Goal: Information Seeking & Learning: Find specific fact

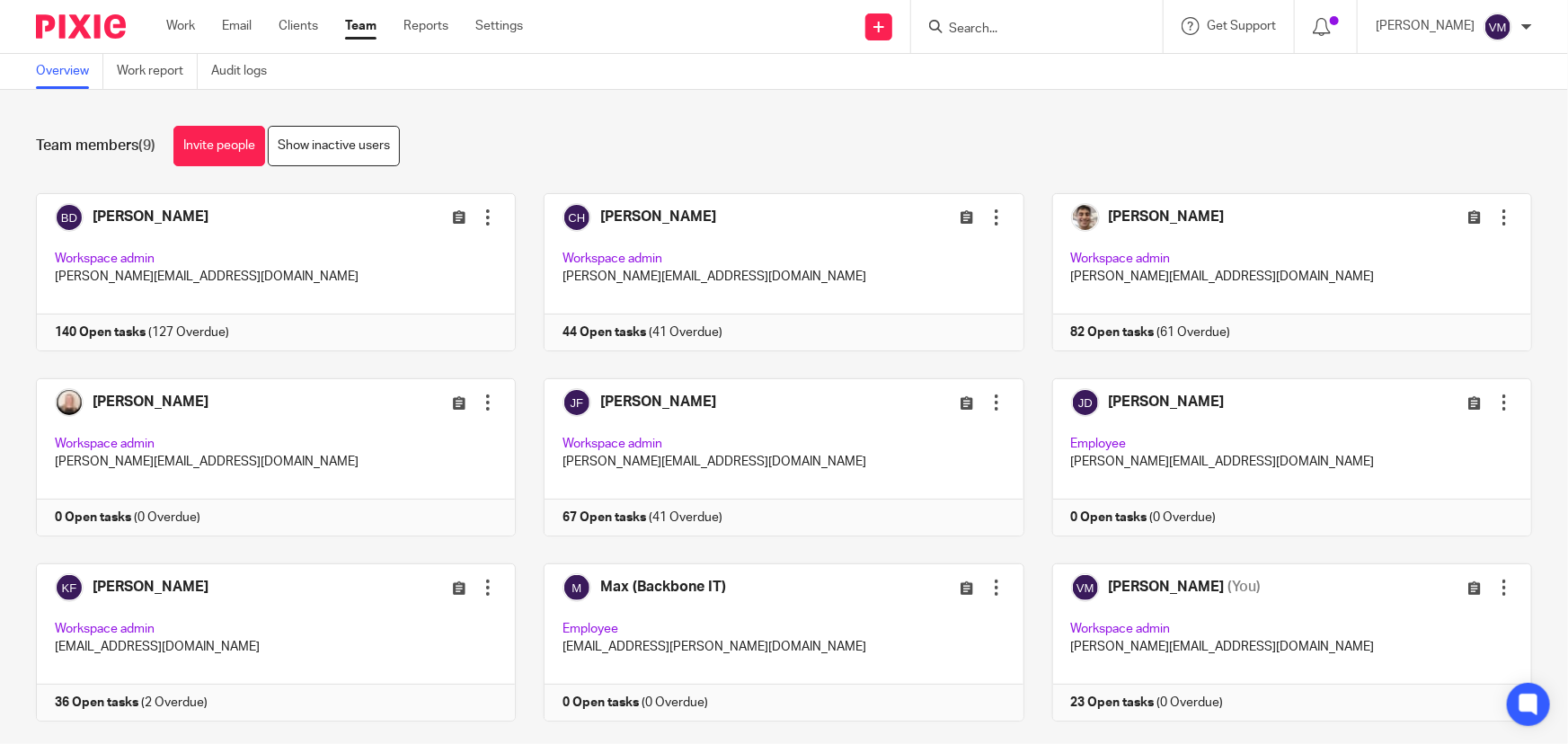
click at [360, 26] on link "Team" at bounding box center [360, 26] width 31 height 18
click at [247, 65] on link "Audit logs" at bounding box center [245, 71] width 69 height 35
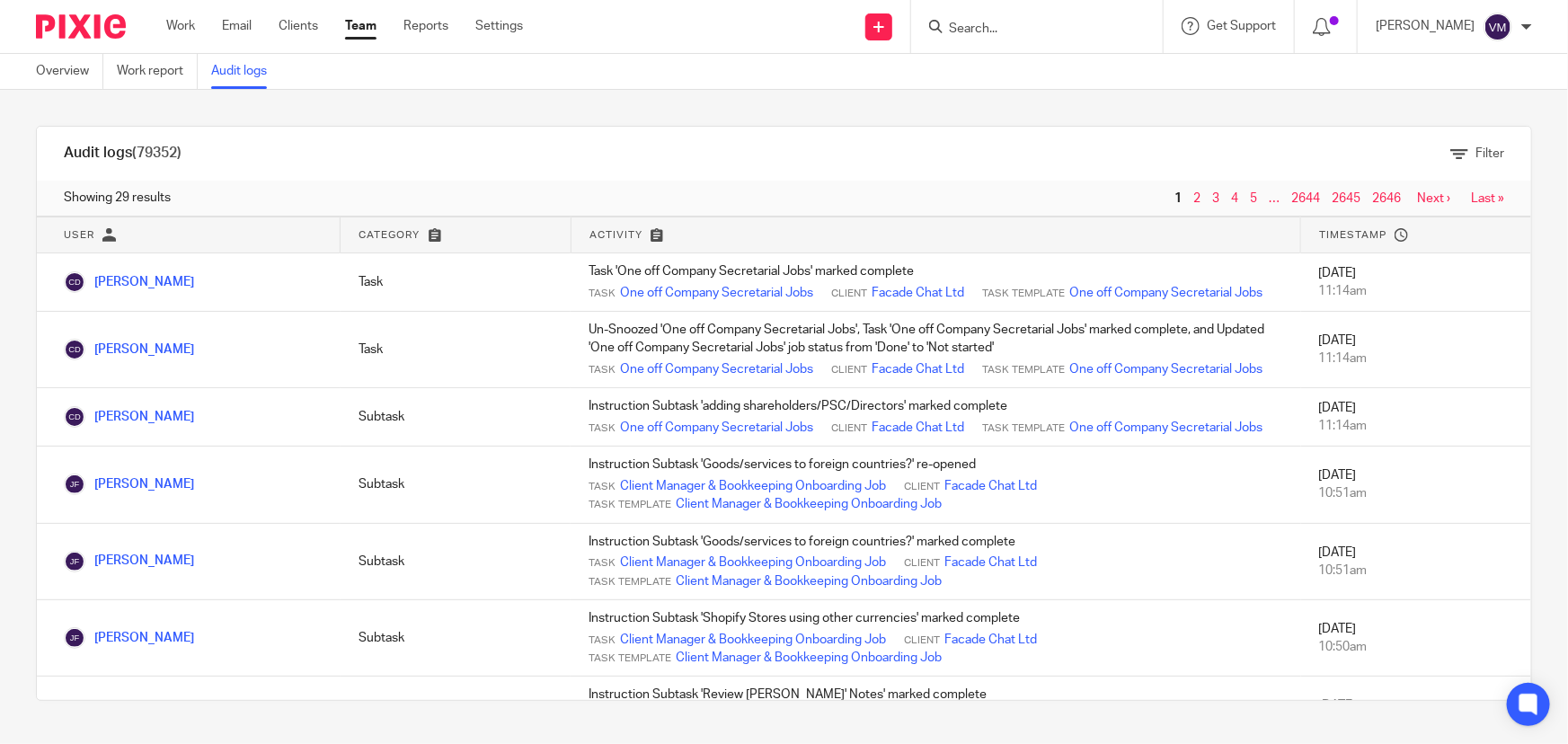
click at [1002, 16] on form at bounding box center [1042, 26] width 191 height 22
click at [1000, 24] on input "Search" at bounding box center [1028, 30] width 162 height 16
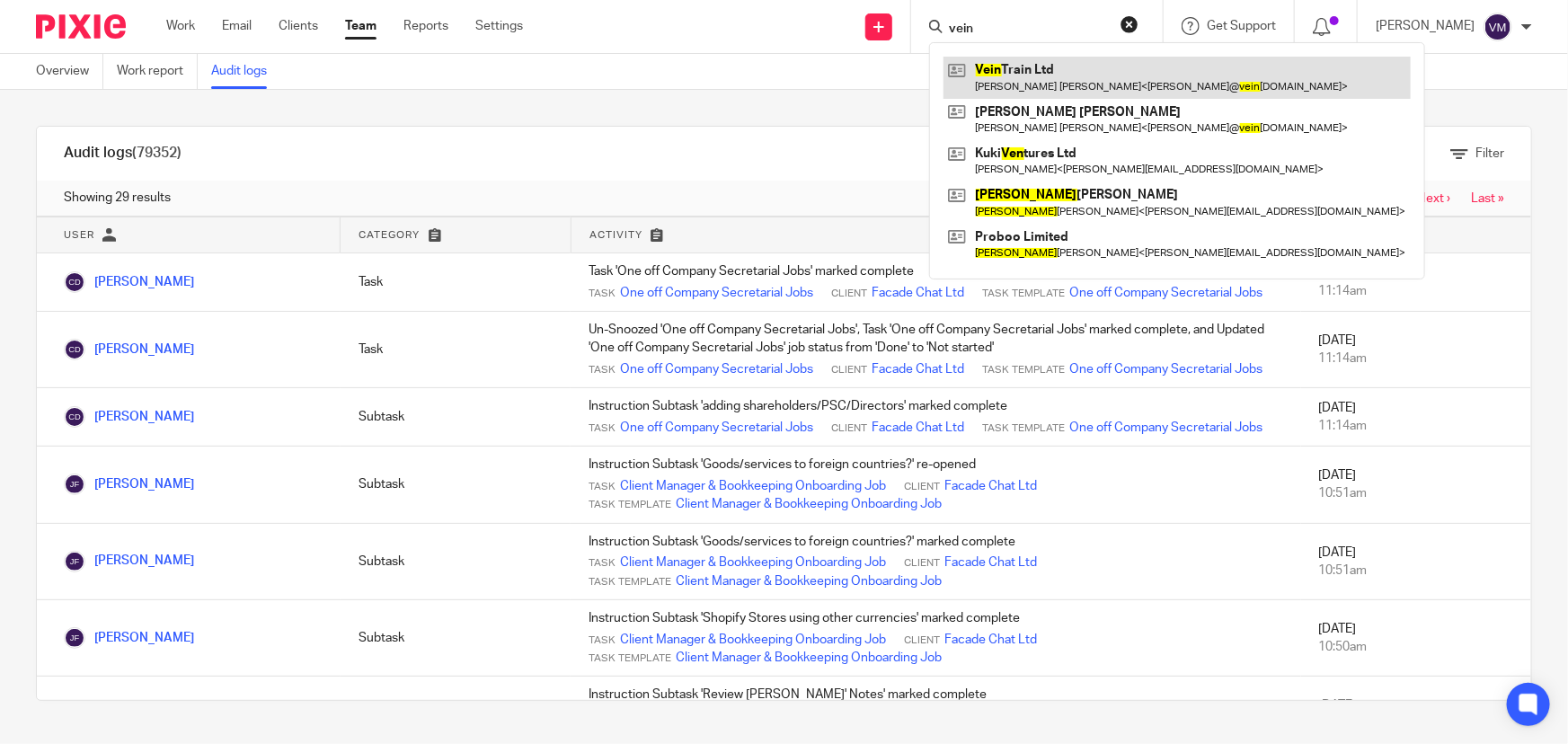
type input "vein"
click at [1070, 84] on link at bounding box center [1177, 77] width 468 height 41
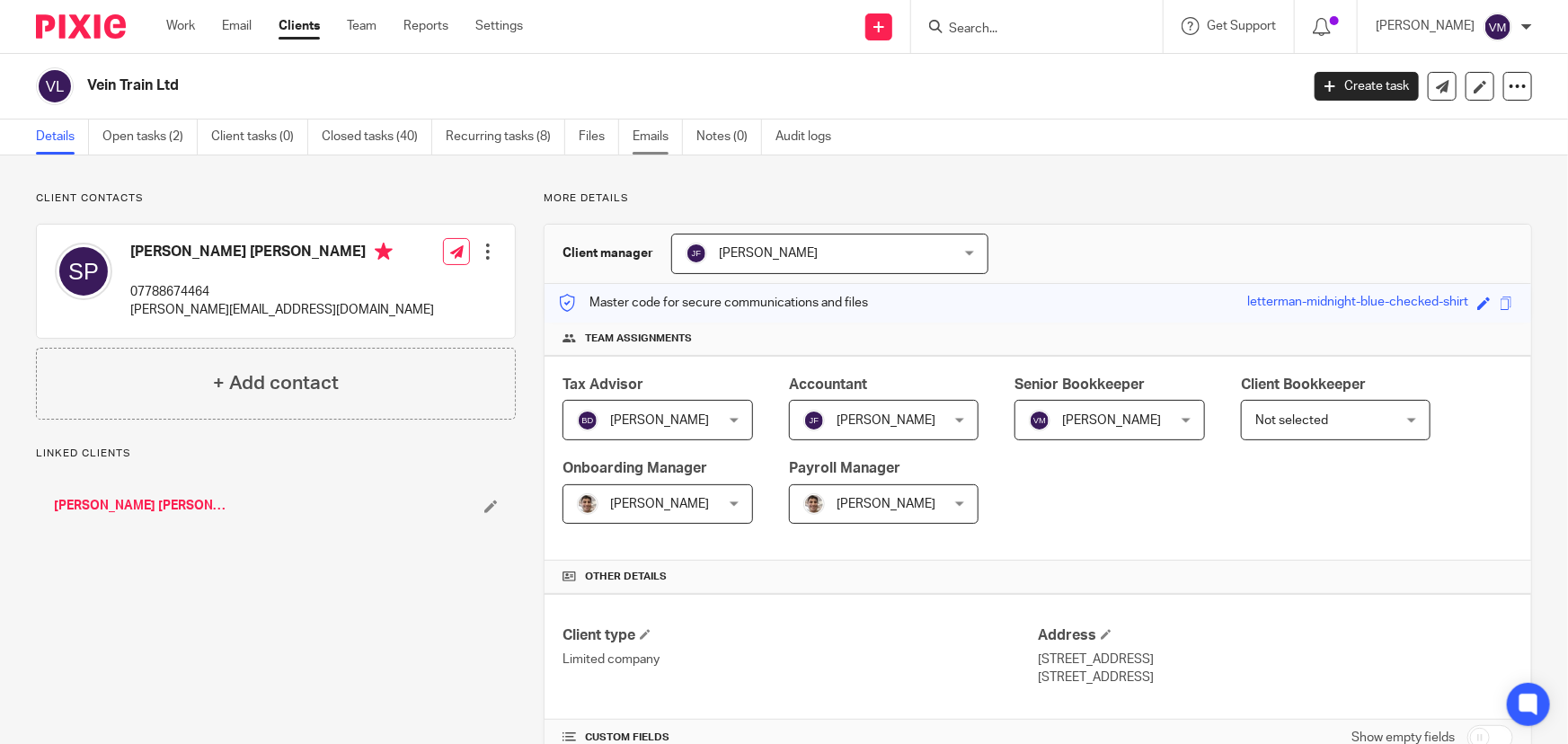
click at [665, 138] on link "Emails" at bounding box center [658, 137] width 50 height 35
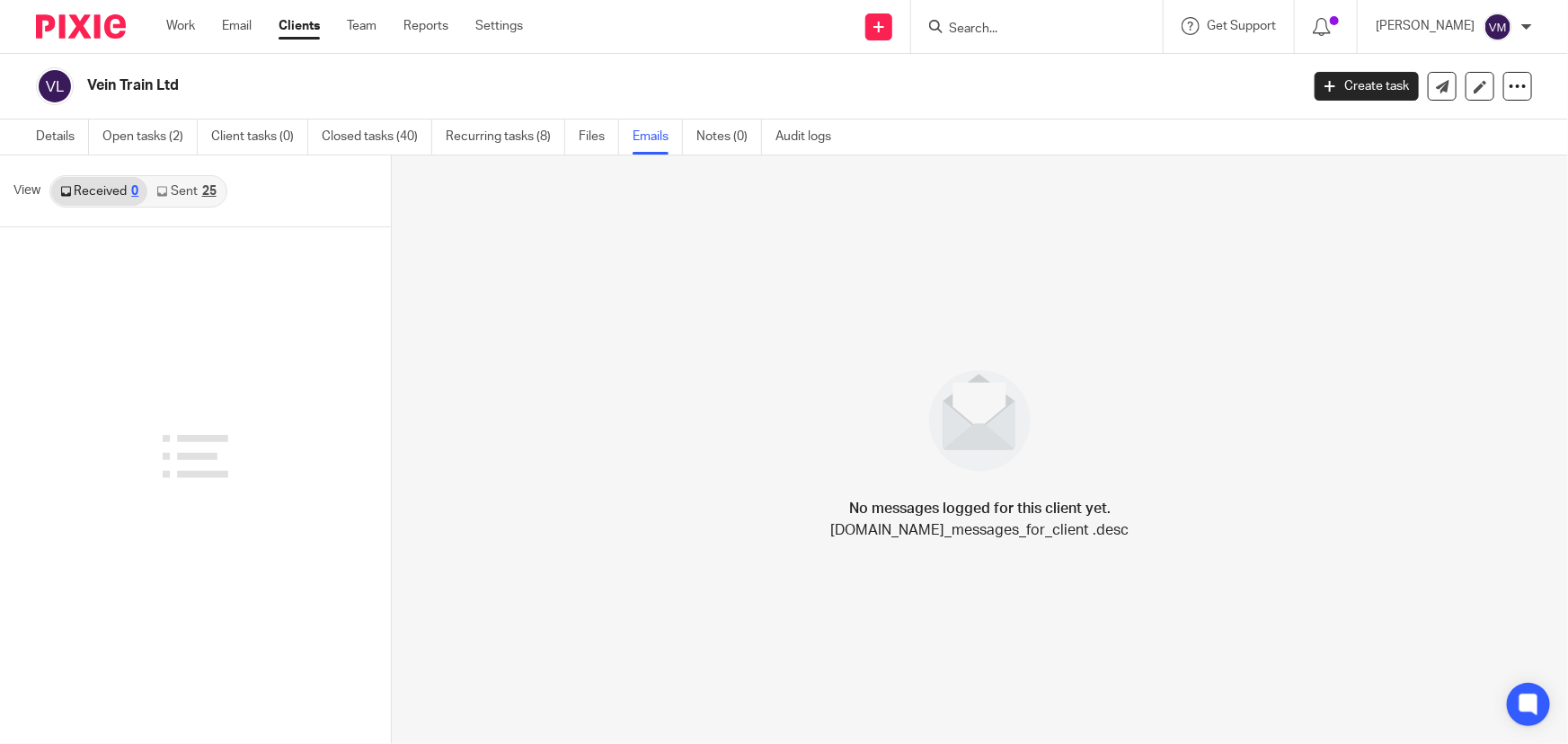
click at [183, 196] on link "Sent 25" at bounding box center [185, 191] width 77 height 29
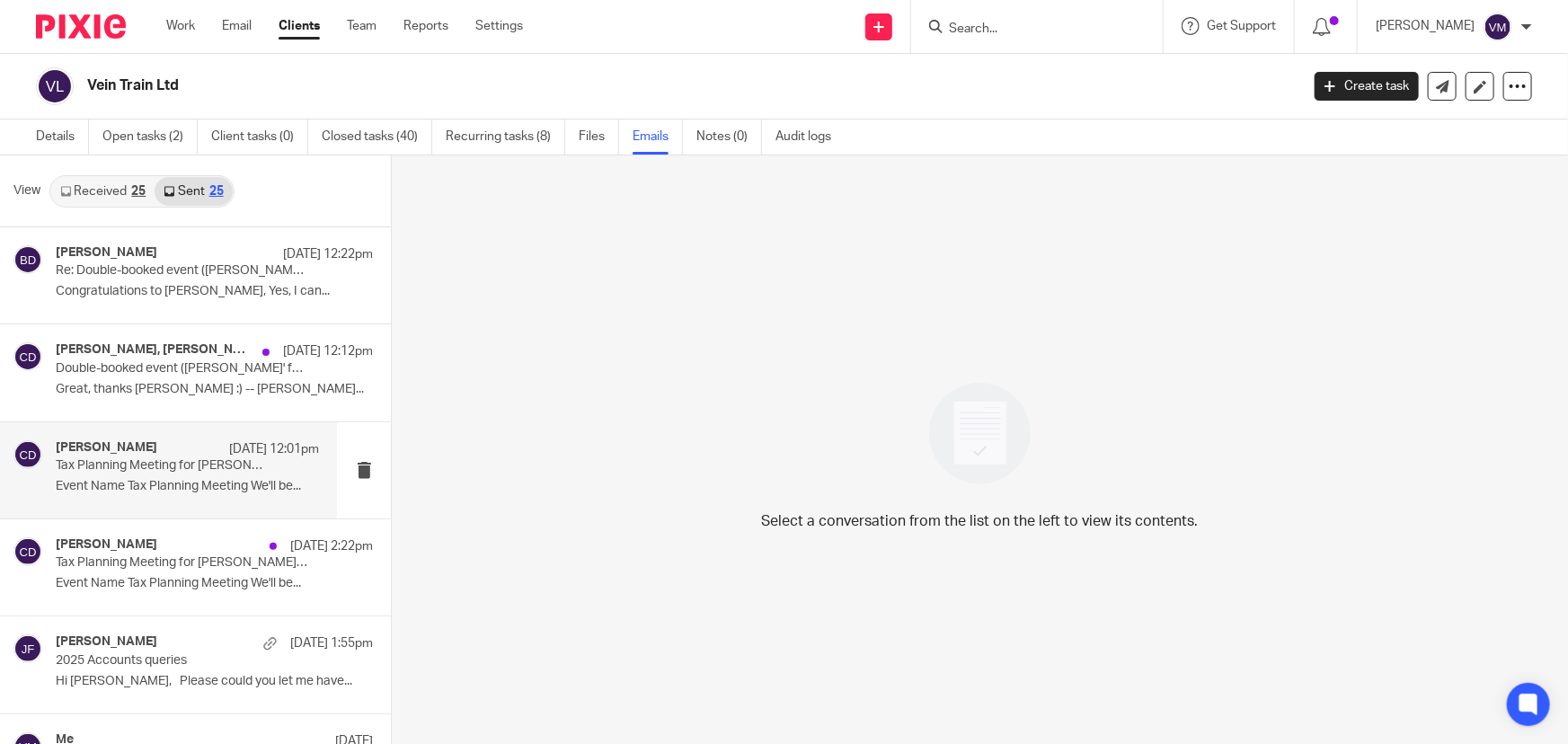
click at [85, 454] on h4 "[PERSON_NAME]" at bounding box center [107, 448] width 102 height 15
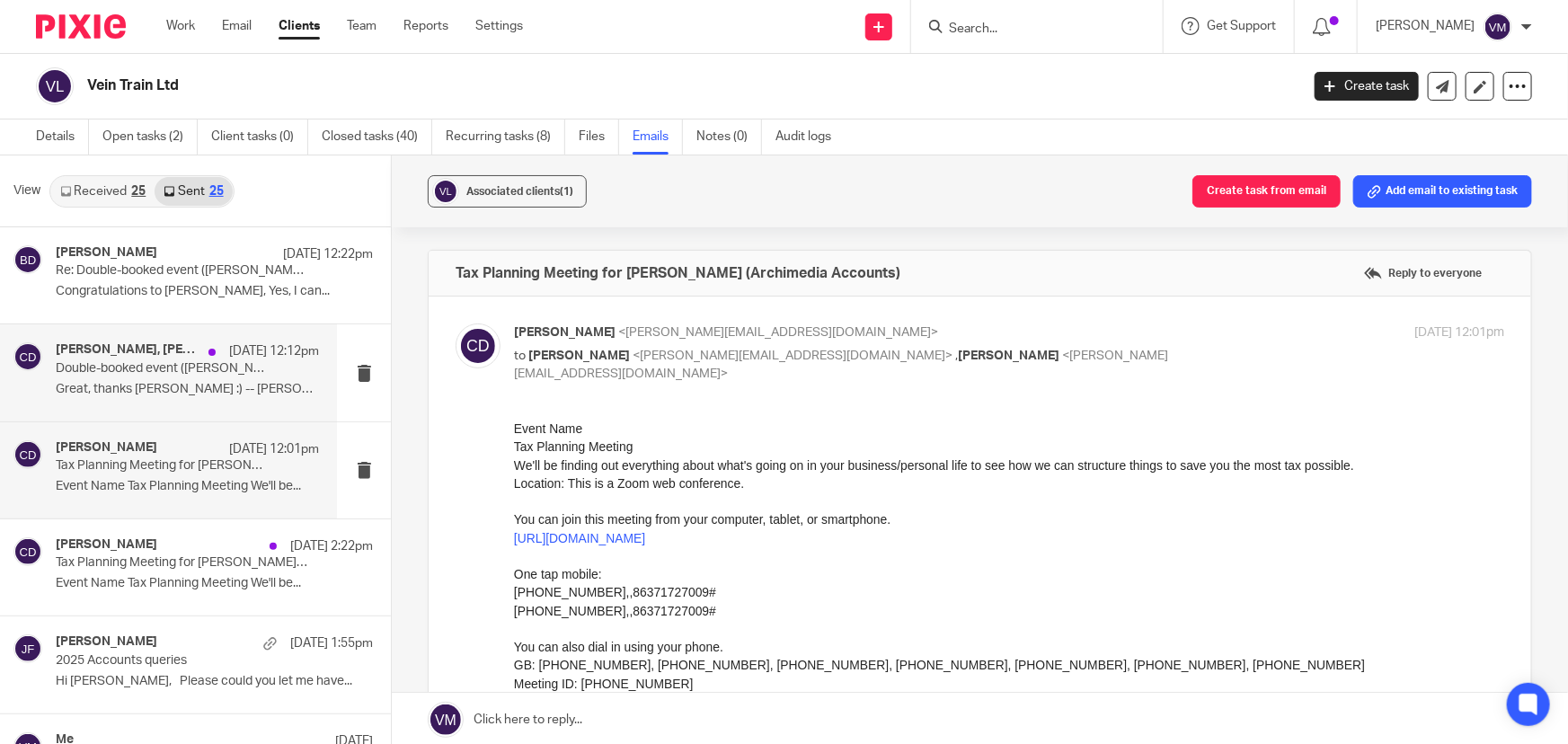
click at [120, 376] on p "Double-booked event (Chris' fault)" at bounding box center [161, 368] width 211 height 15
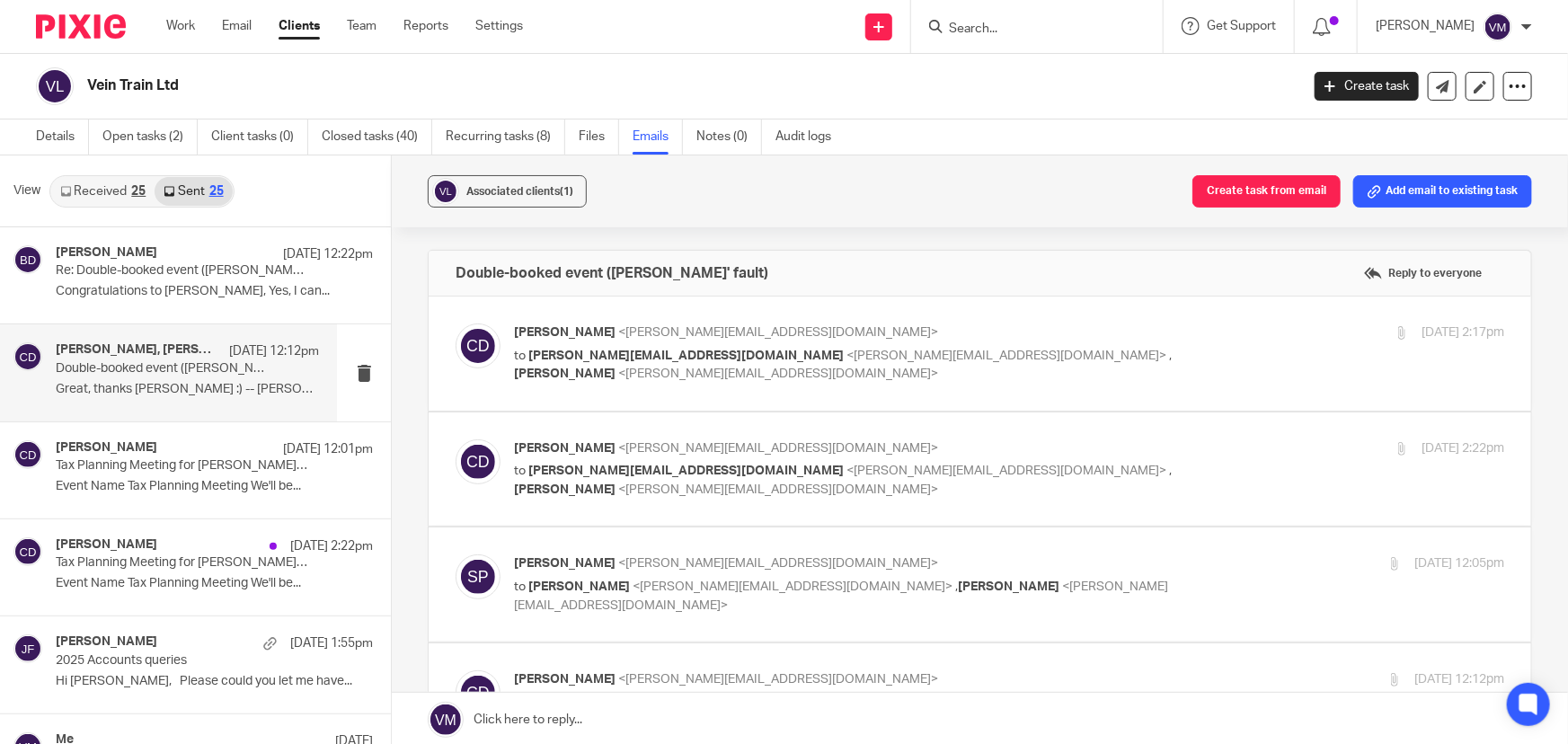
click at [1200, 348] on div "Chris Demetriou <chris@archimediaaccounts.co.uk> to sarah@veintrain.co.uk <sara…" at bounding box center [1008, 354] width 990 height 60
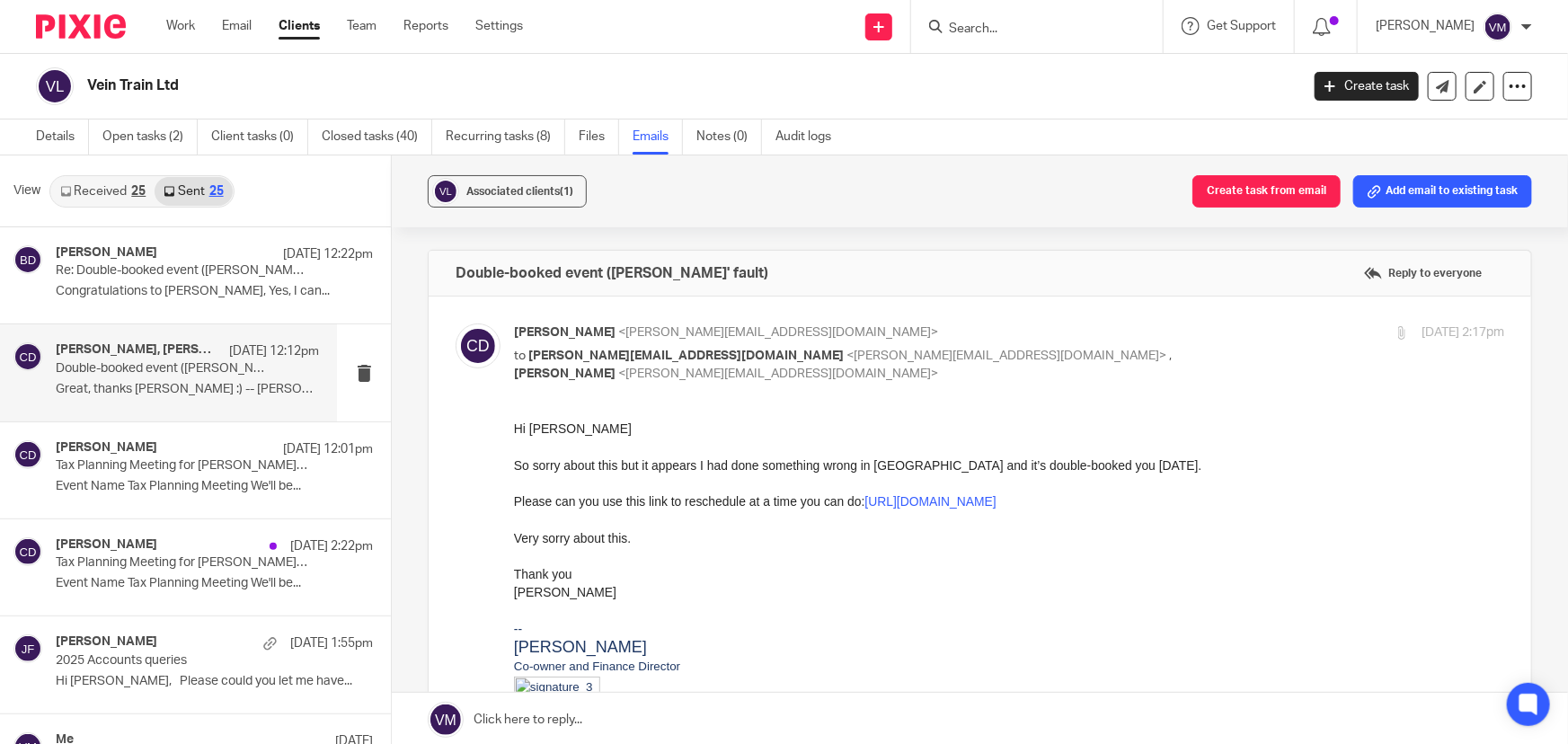
click at [1233, 330] on div "19 Aug 2025 2:17pm" at bounding box center [1339, 333] width 330 height 19
checkbox input "false"
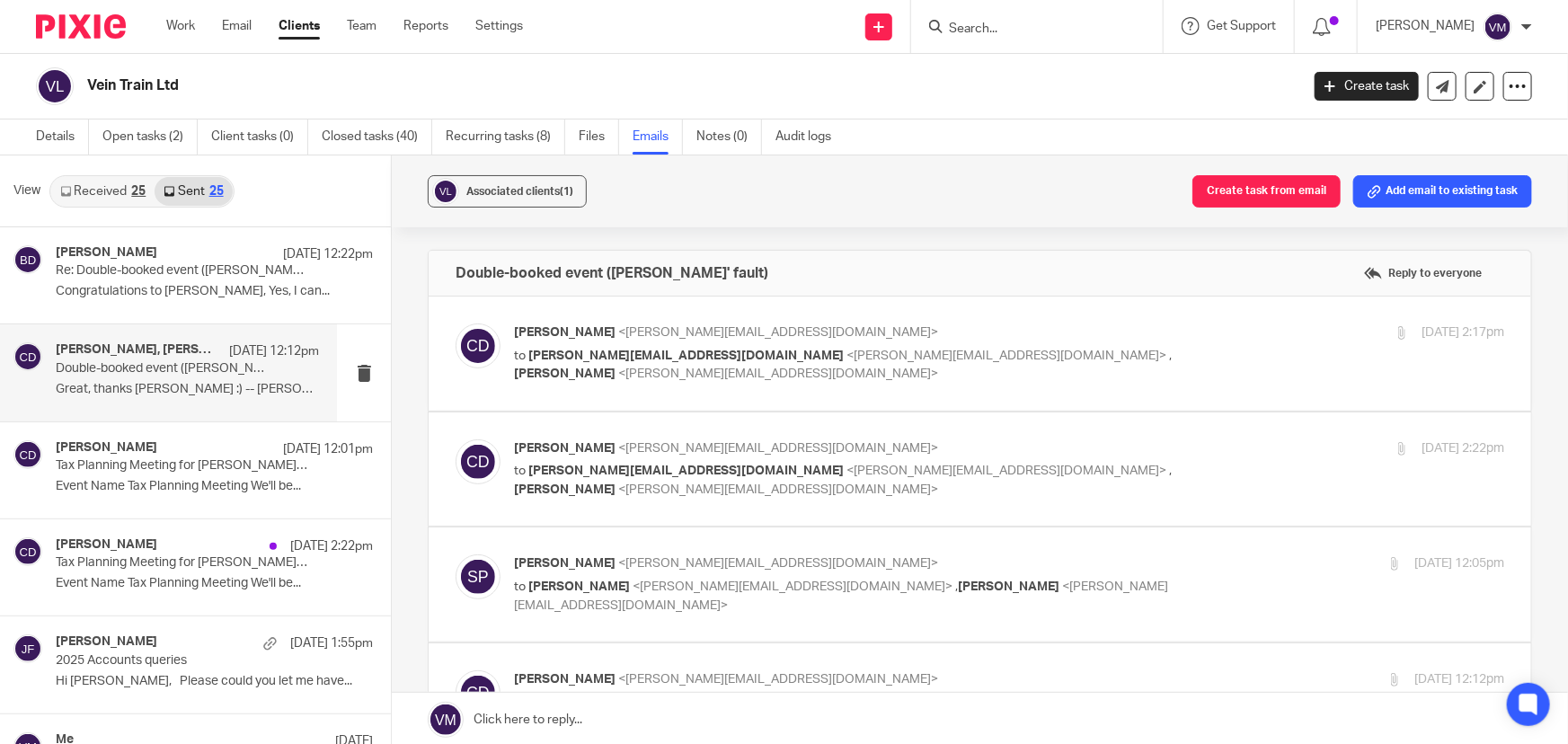
click at [1240, 440] on div "19 Aug 2025 2:22pm" at bounding box center [1339, 449] width 330 height 19
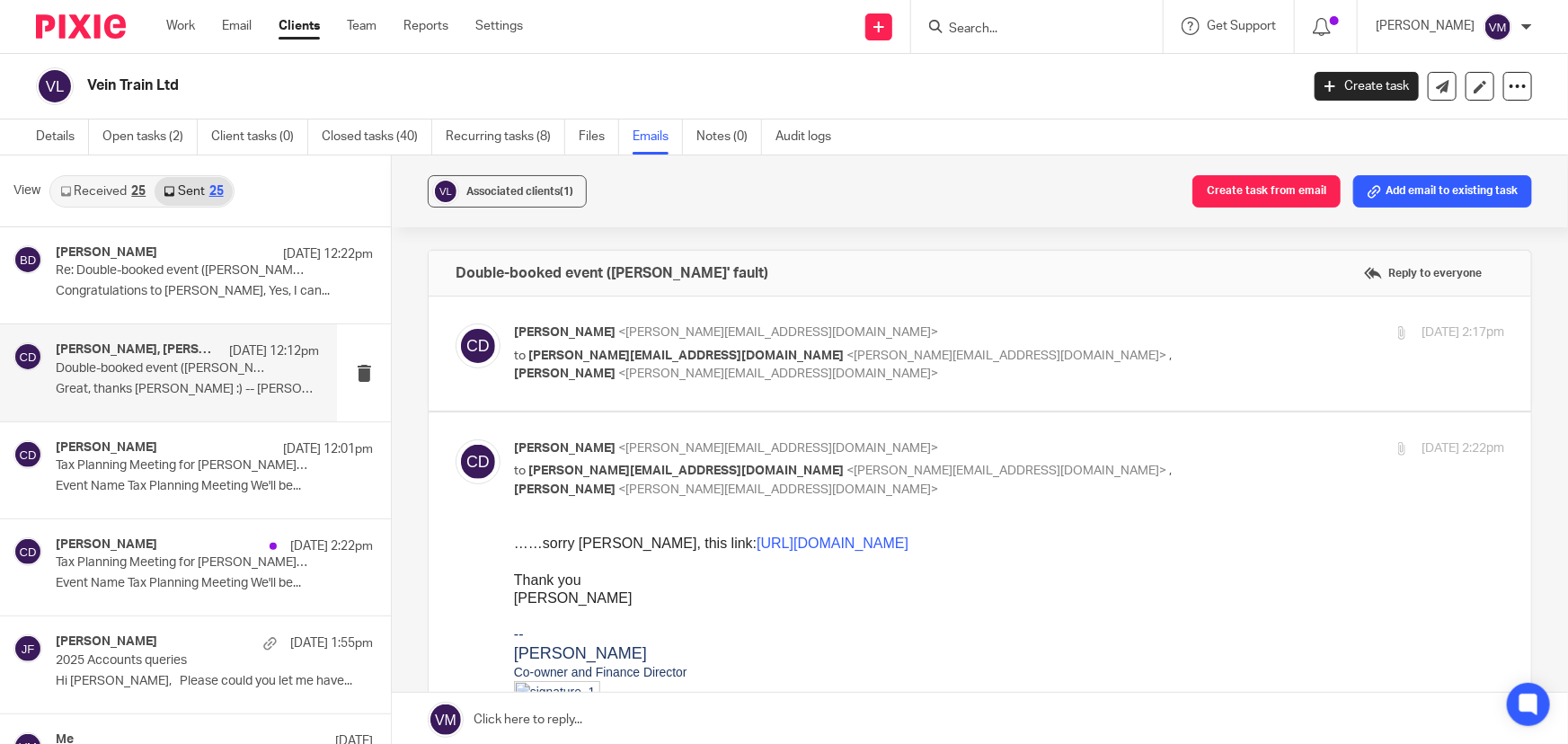
click at [1237, 440] on div "19 Aug 2025 2:22pm" at bounding box center [1339, 449] width 330 height 19
checkbox input "false"
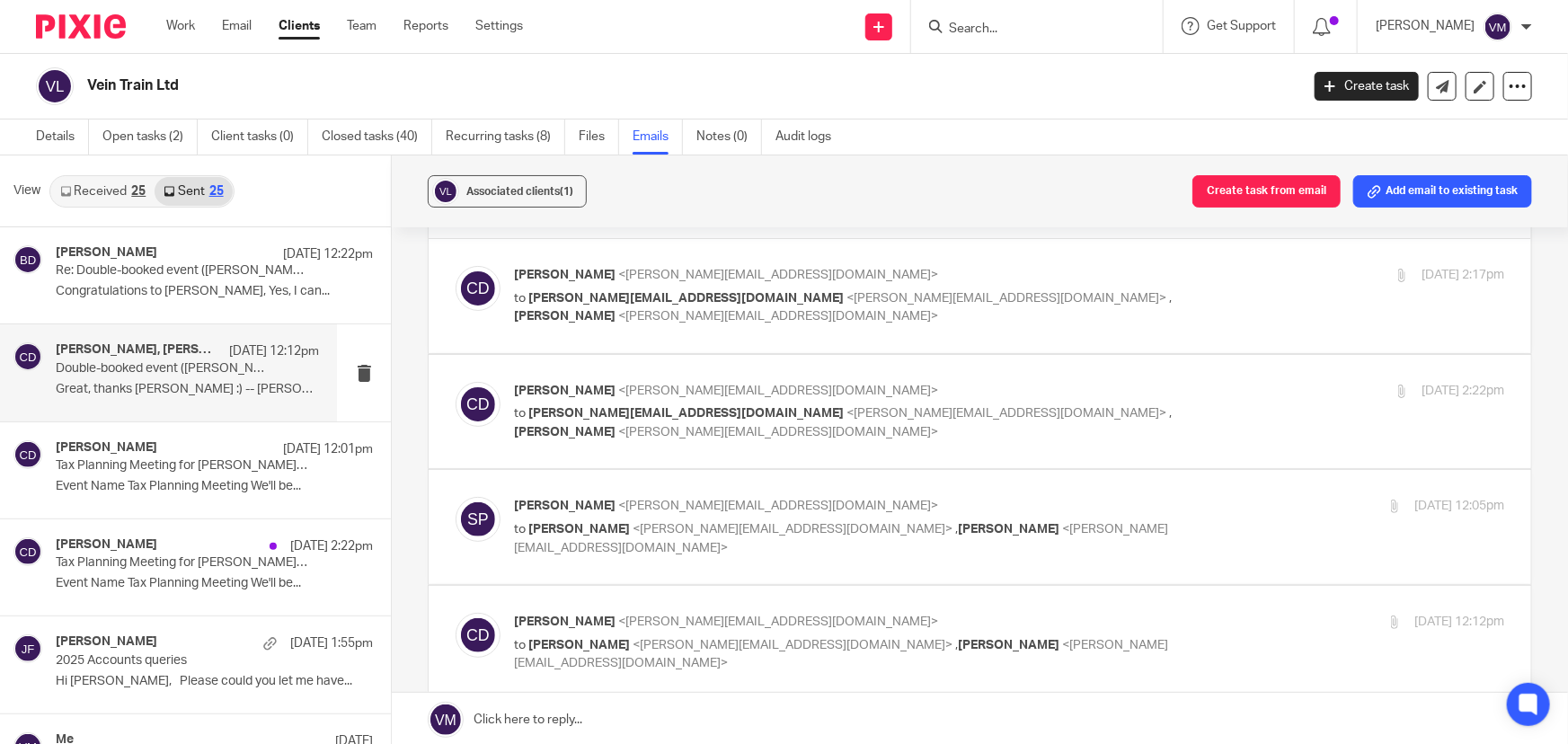
scroll to position [81, 0]
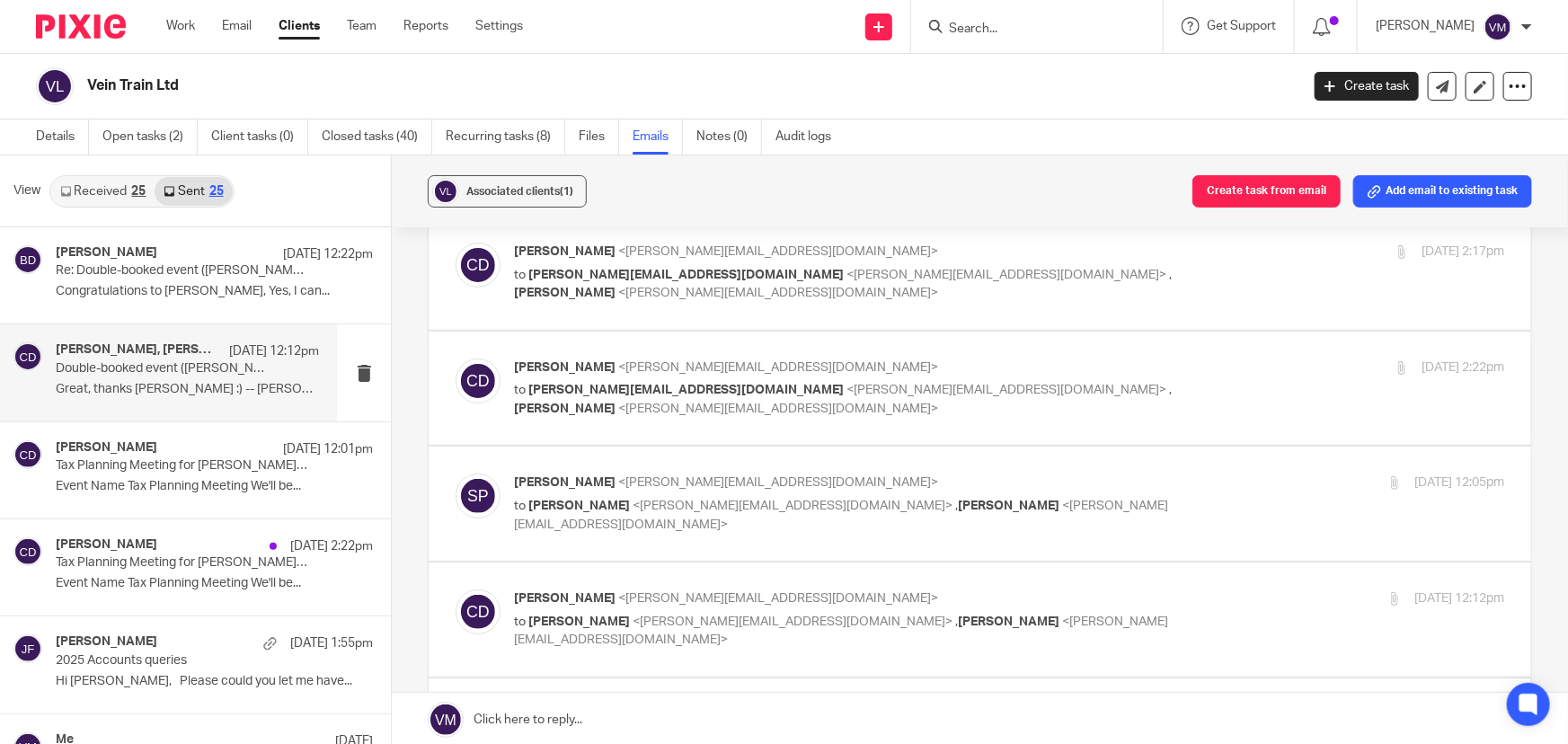
click at [1137, 486] on p "Sarah Phillips <sarah@veintrain.co.uk>" at bounding box center [843, 483] width 661 height 19
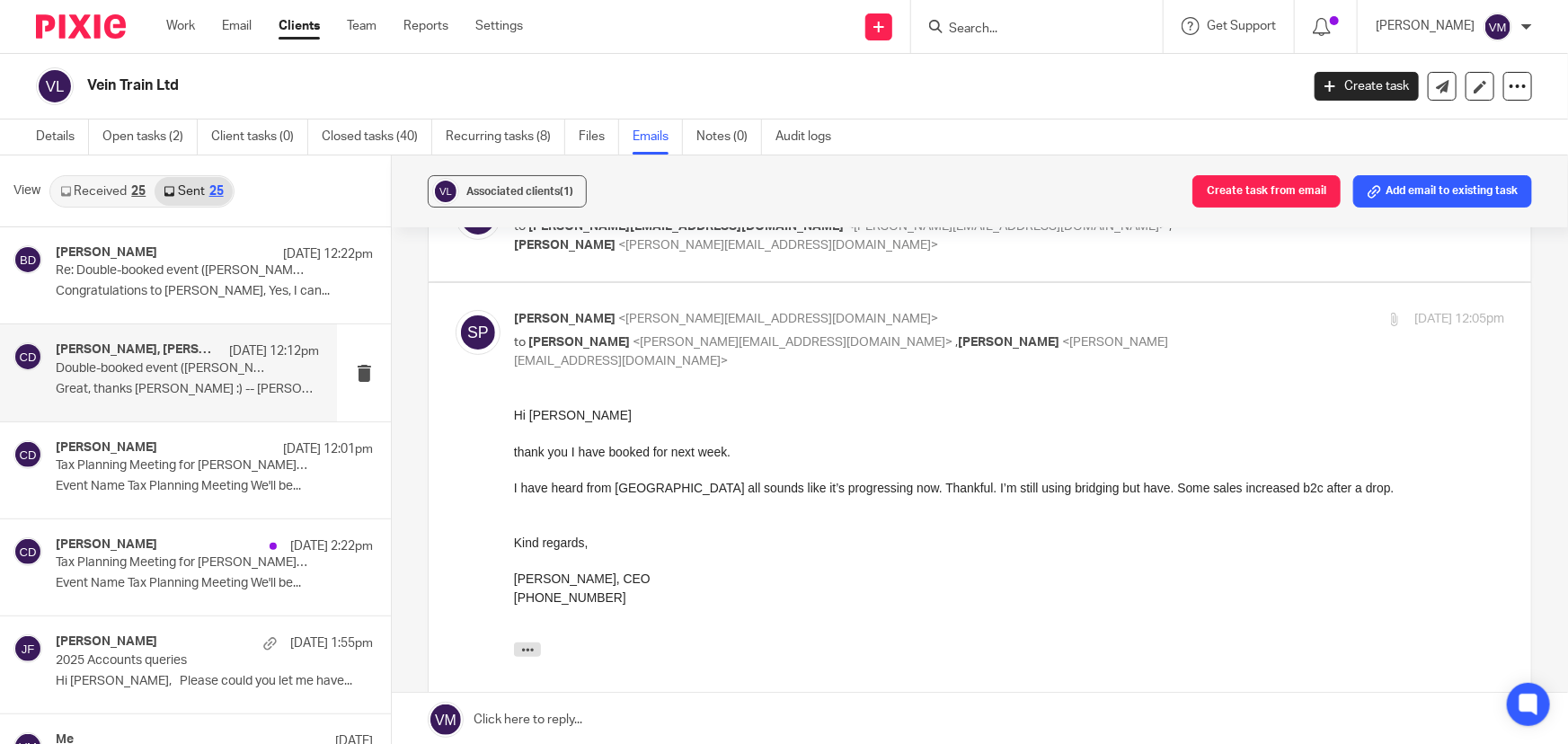
scroll to position [163, 0]
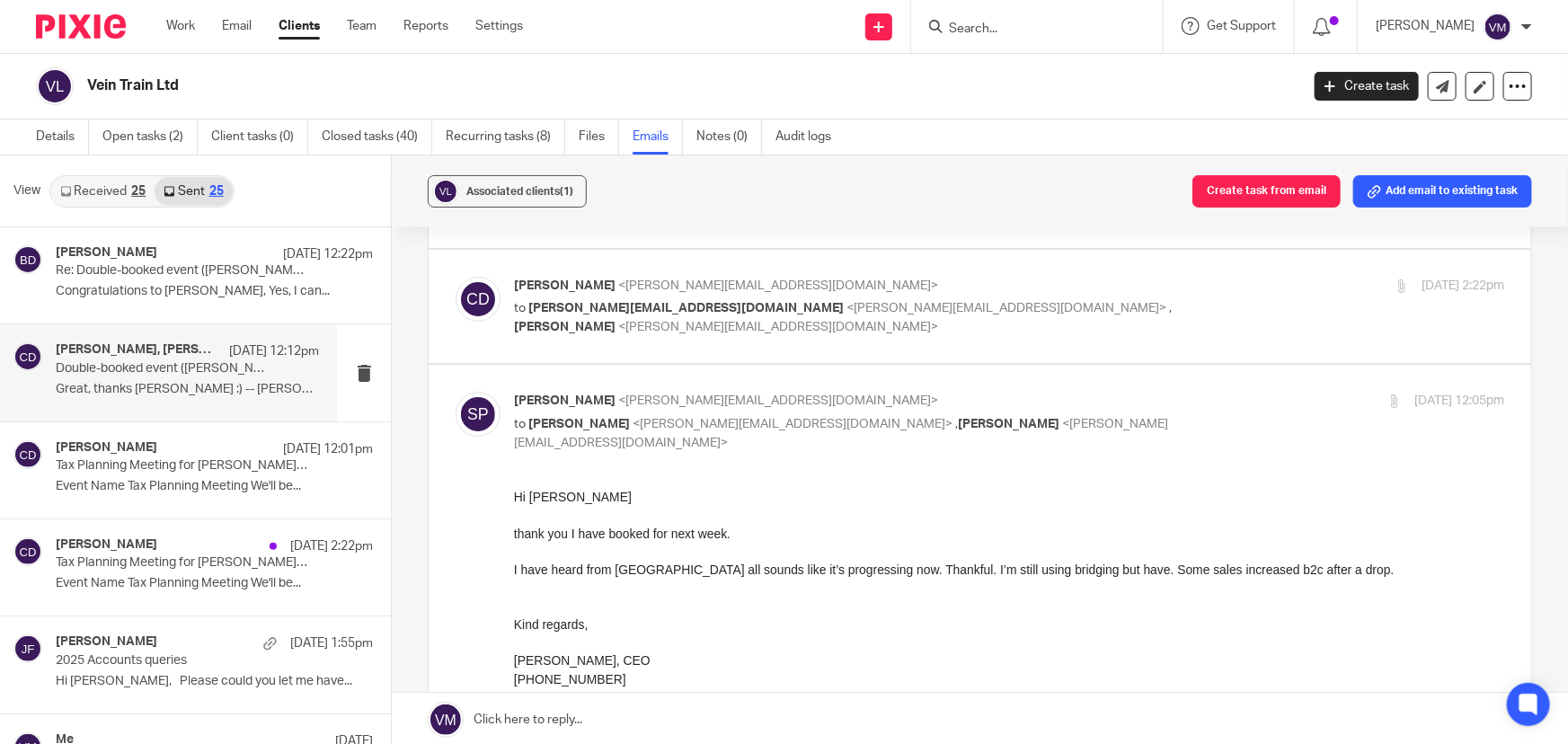
click at [1094, 398] on p "Sarah Phillips <sarah@veintrain.co.uk>" at bounding box center [843, 401] width 661 height 19
checkbox input "false"
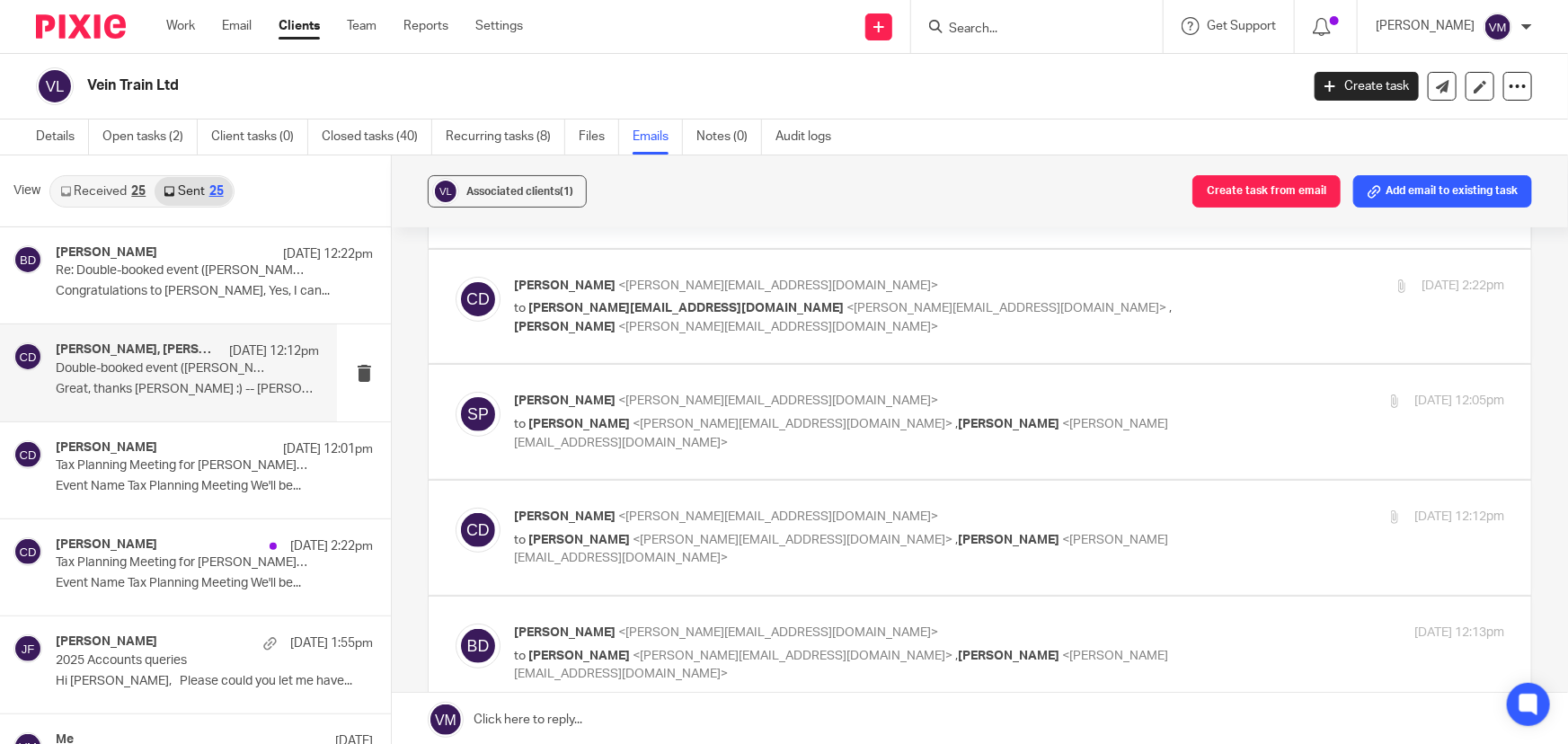
click at [1174, 512] on div "21 Aug 2025 12:12pm" at bounding box center [1339, 517] width 330 height 19
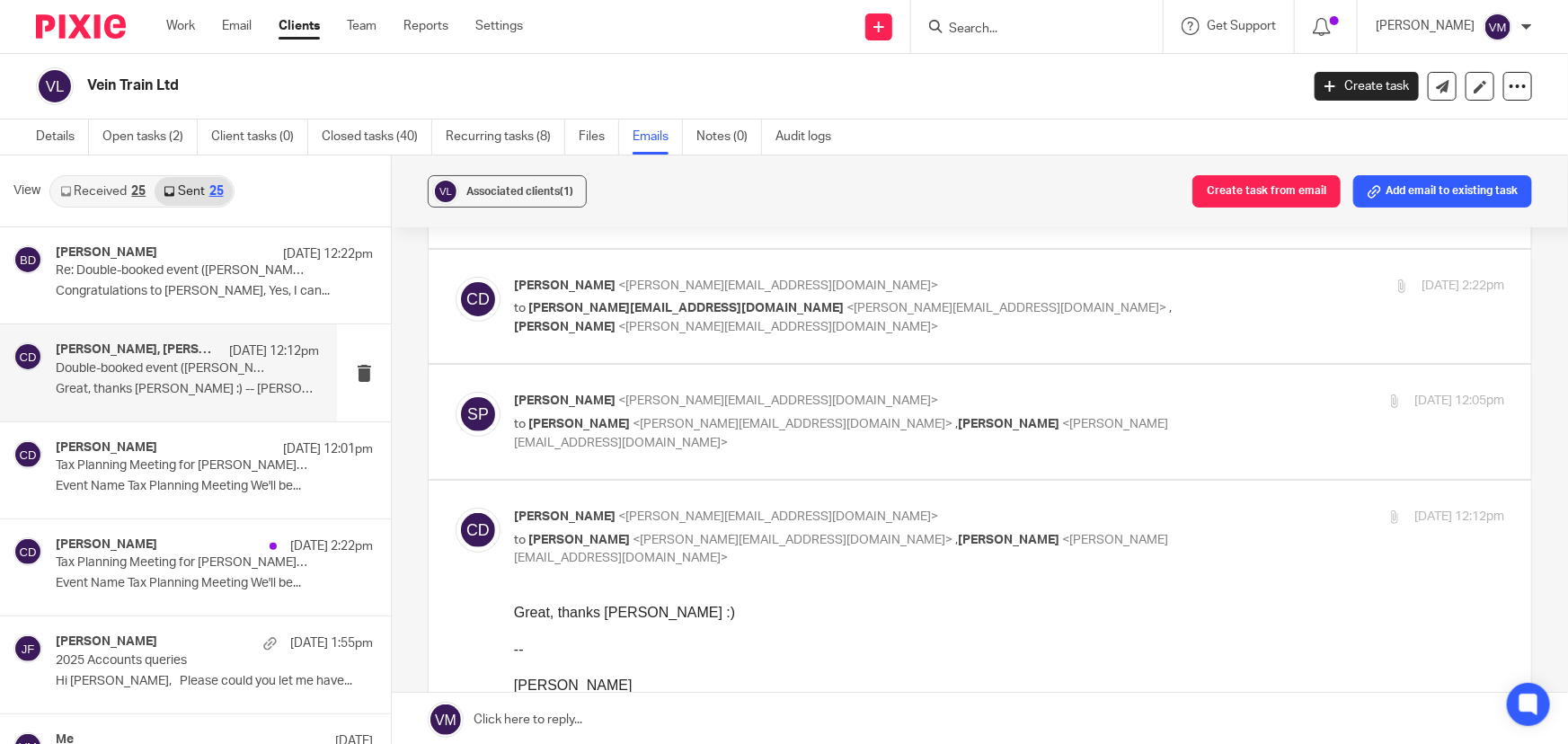
scroll to position [0, 0]
click at [1174, 511] on div "21 Aug 2025 12:12pm" at bounding box center [1339, 517] width 330 height 19
checkbox input "false"
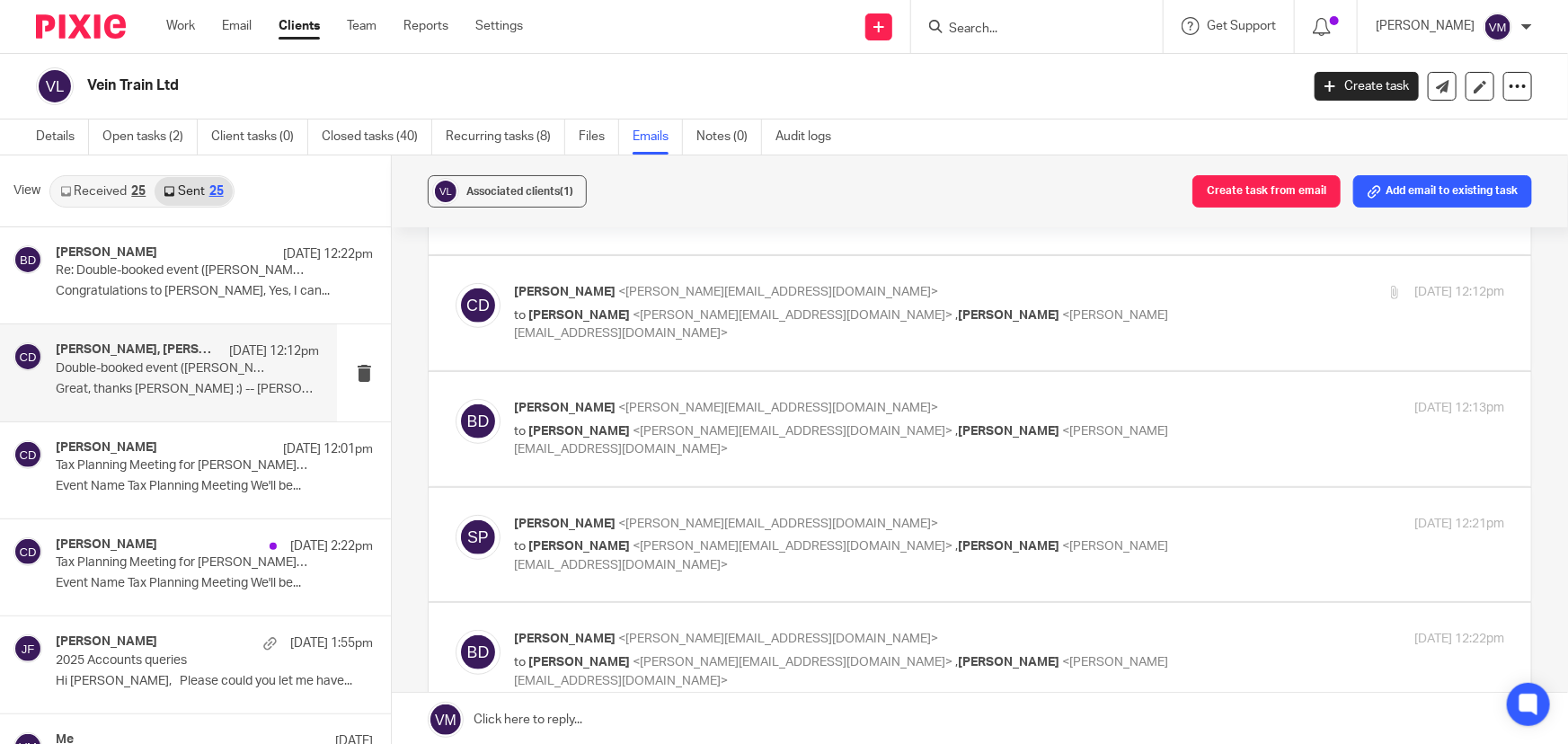
scroll to position [408, 0]
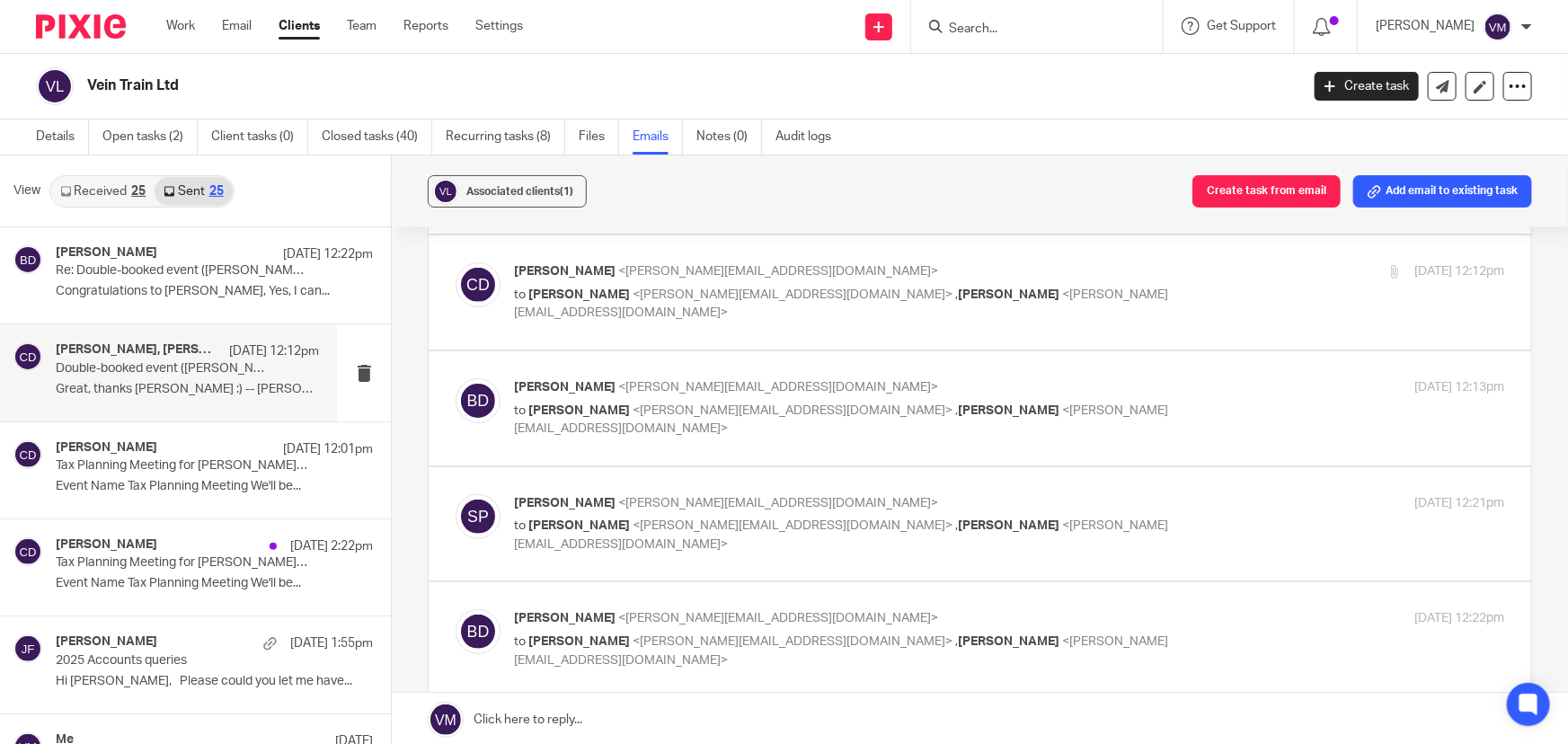
click at [1119, 387] on p "Barbara Demtriou <barbara@archimediaaccounts.co.uk>" at bounding box center [843, 388] width 661 height 19
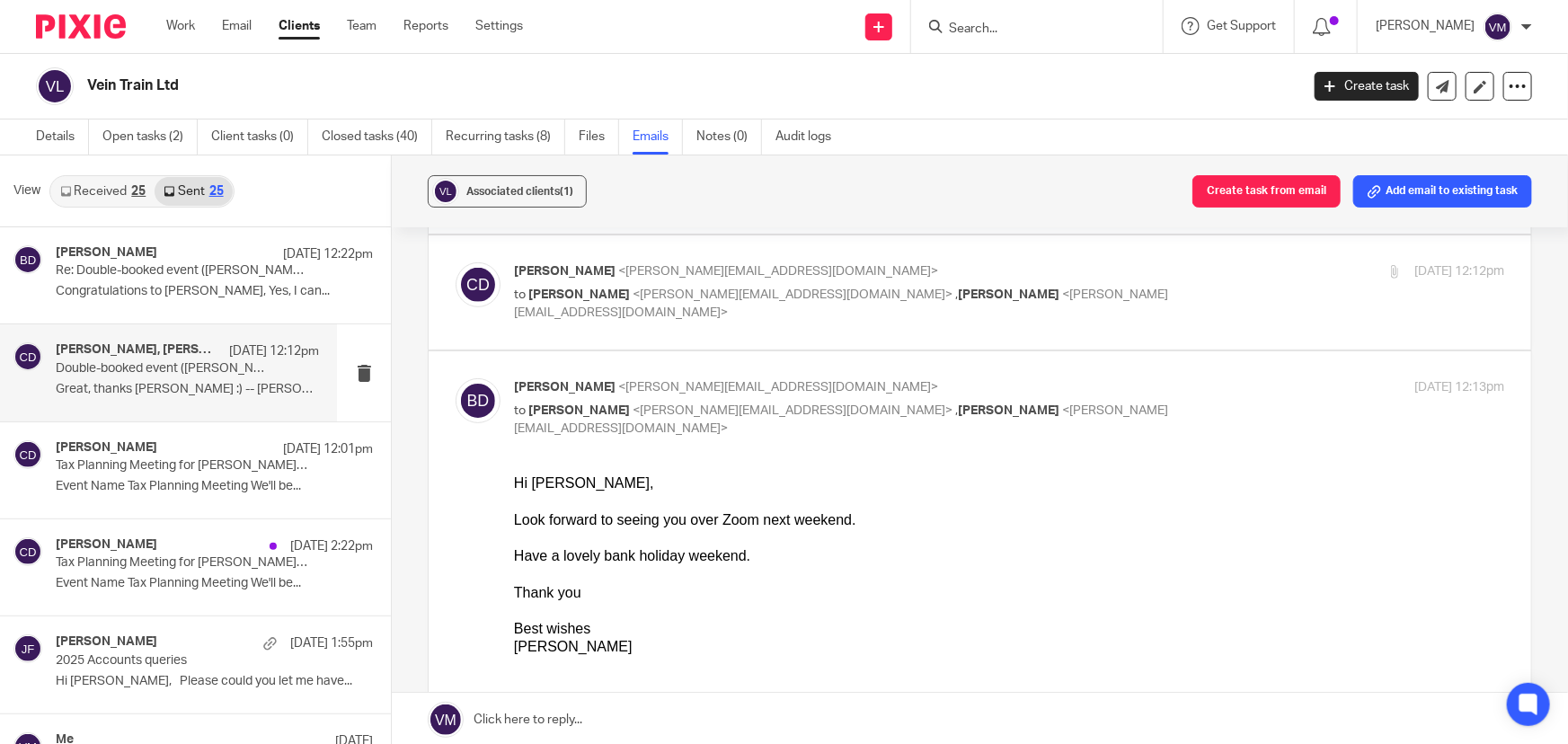
scroll to position [0, 0]
click at [1125, 386] on p "Barbara Demtriou <barbara@archimediaaccounts.co.uk>" at bounding box center [843, 388] width 661 height 19
checkbox input "false"
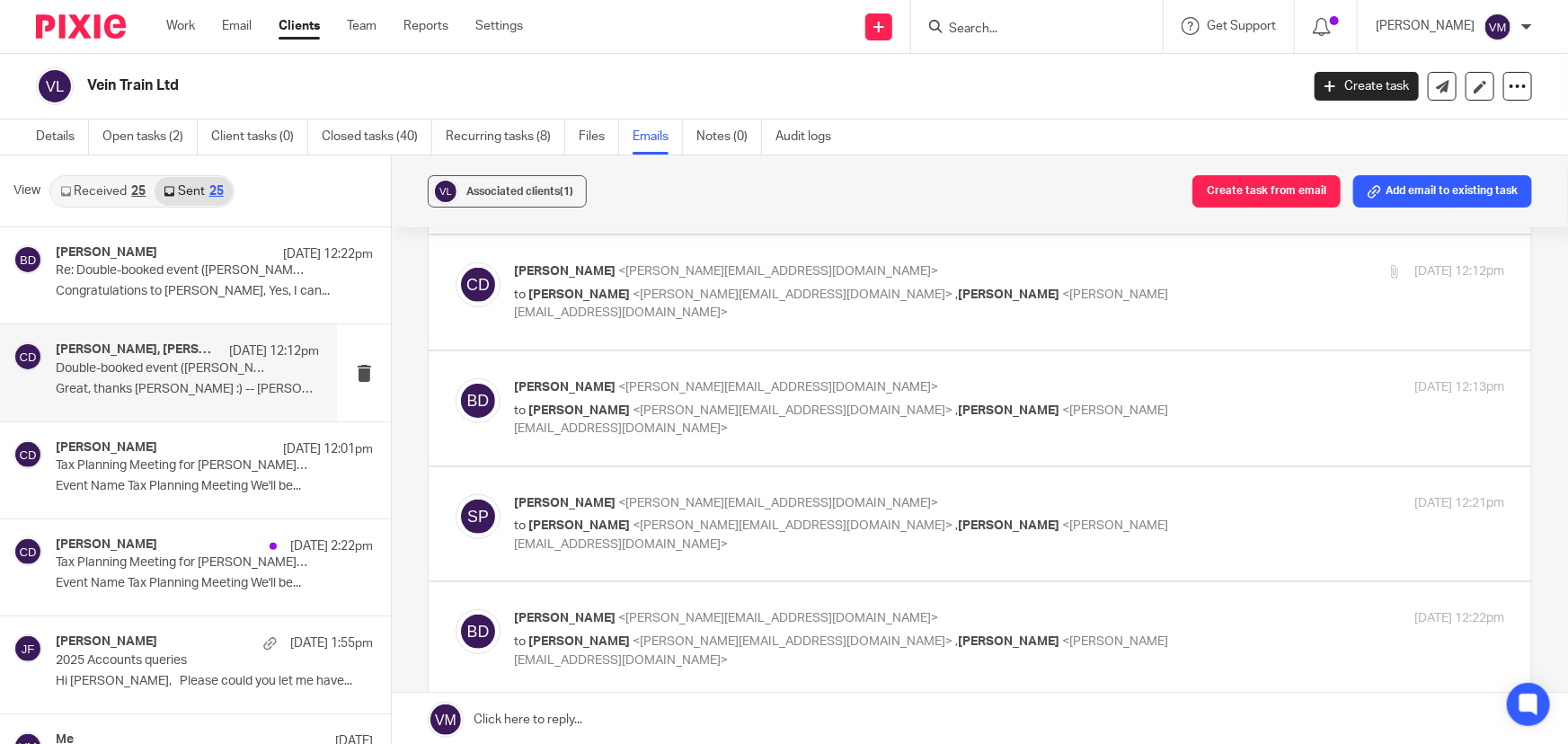
scroll to position [490, 0]
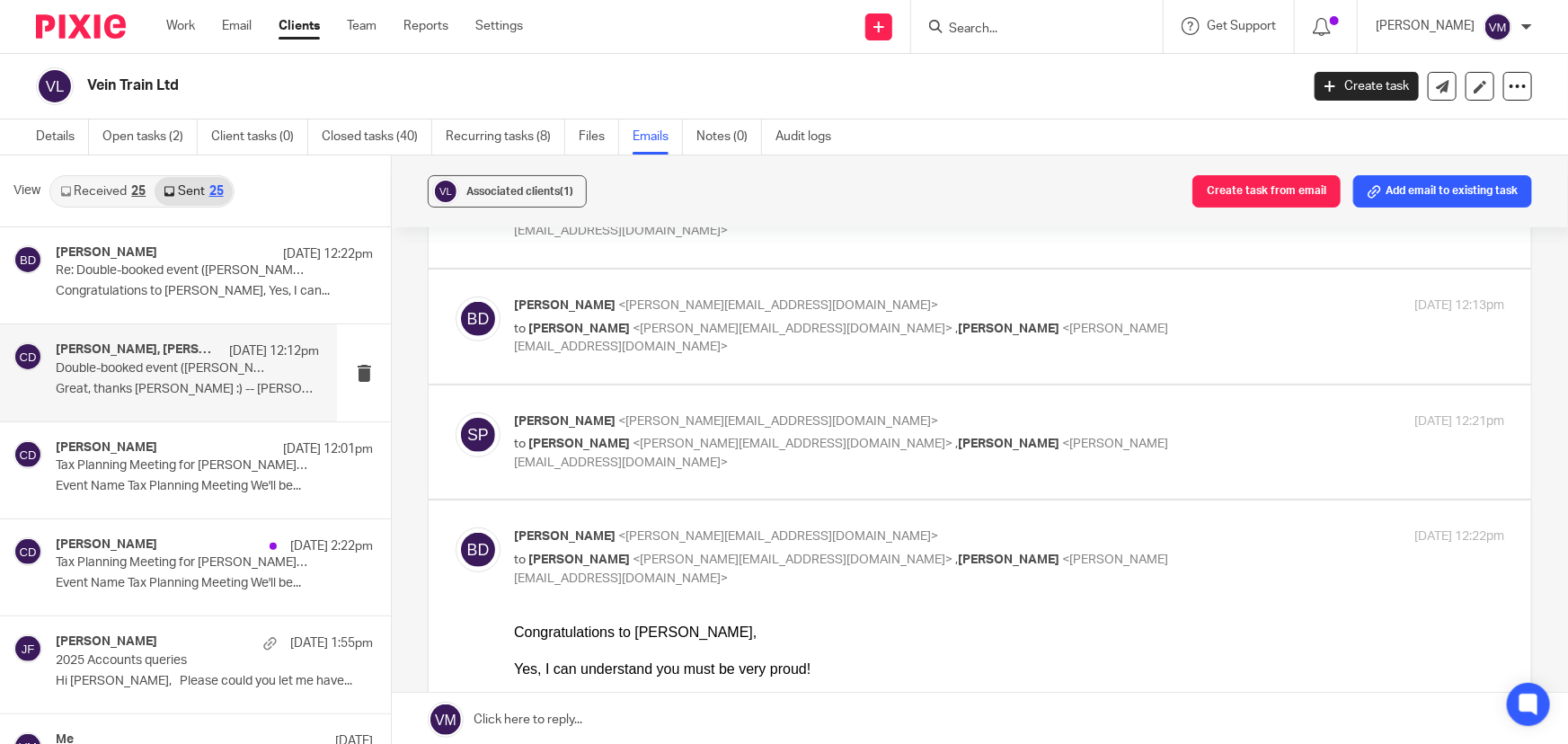
click at [1124, 413] on p "Sarah Phillips <sarah@veintrain.co.uk>" at bounding box center [843, 422] width 661 height 19
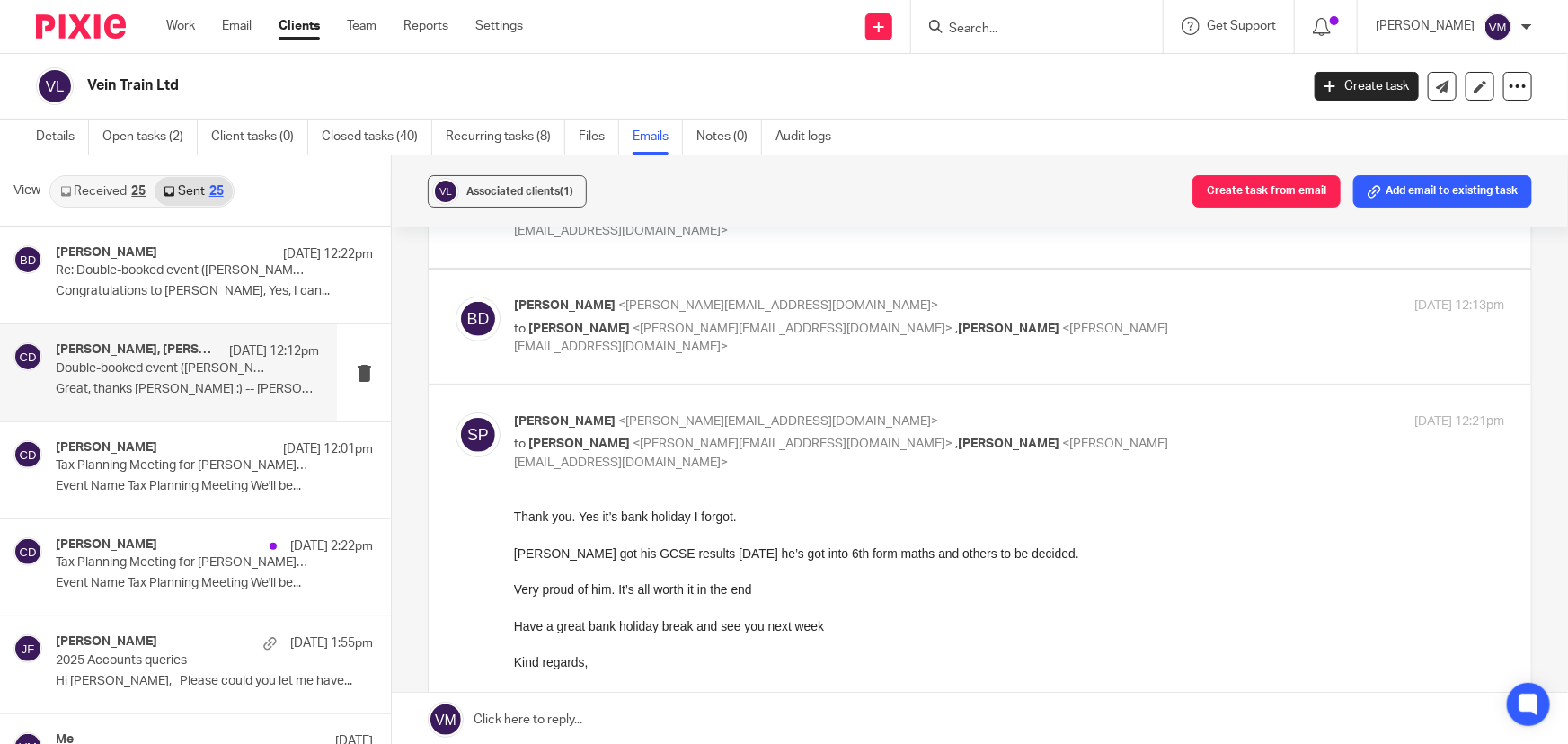
scroll to position [572, 0]
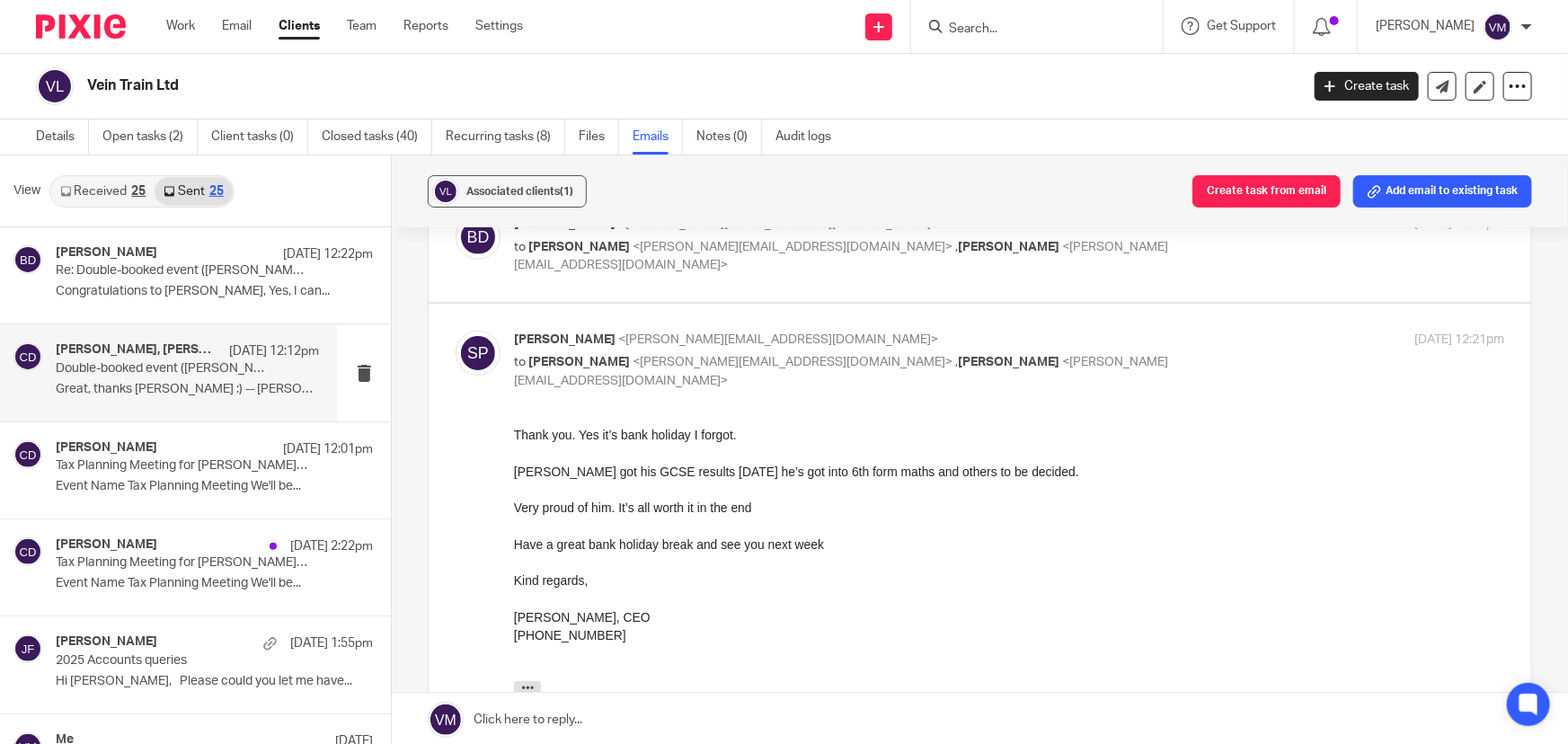
click at [1108, 337] on p "Sarah Phillips <sarah@veintrain.co.uk>" at bounding box center [843, 340] width 661 height 19
checkbox input "false"
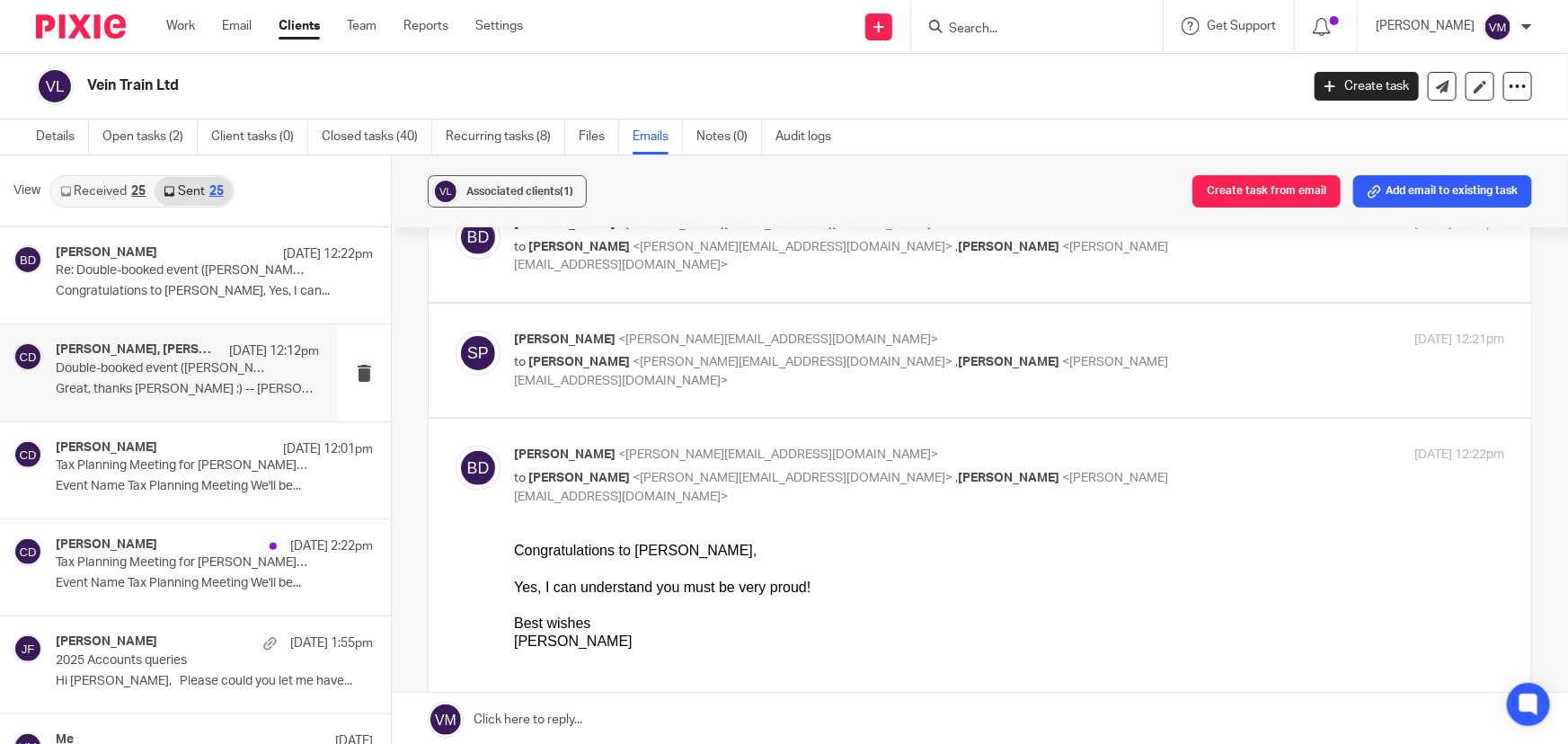
scroll to position [654, 0]
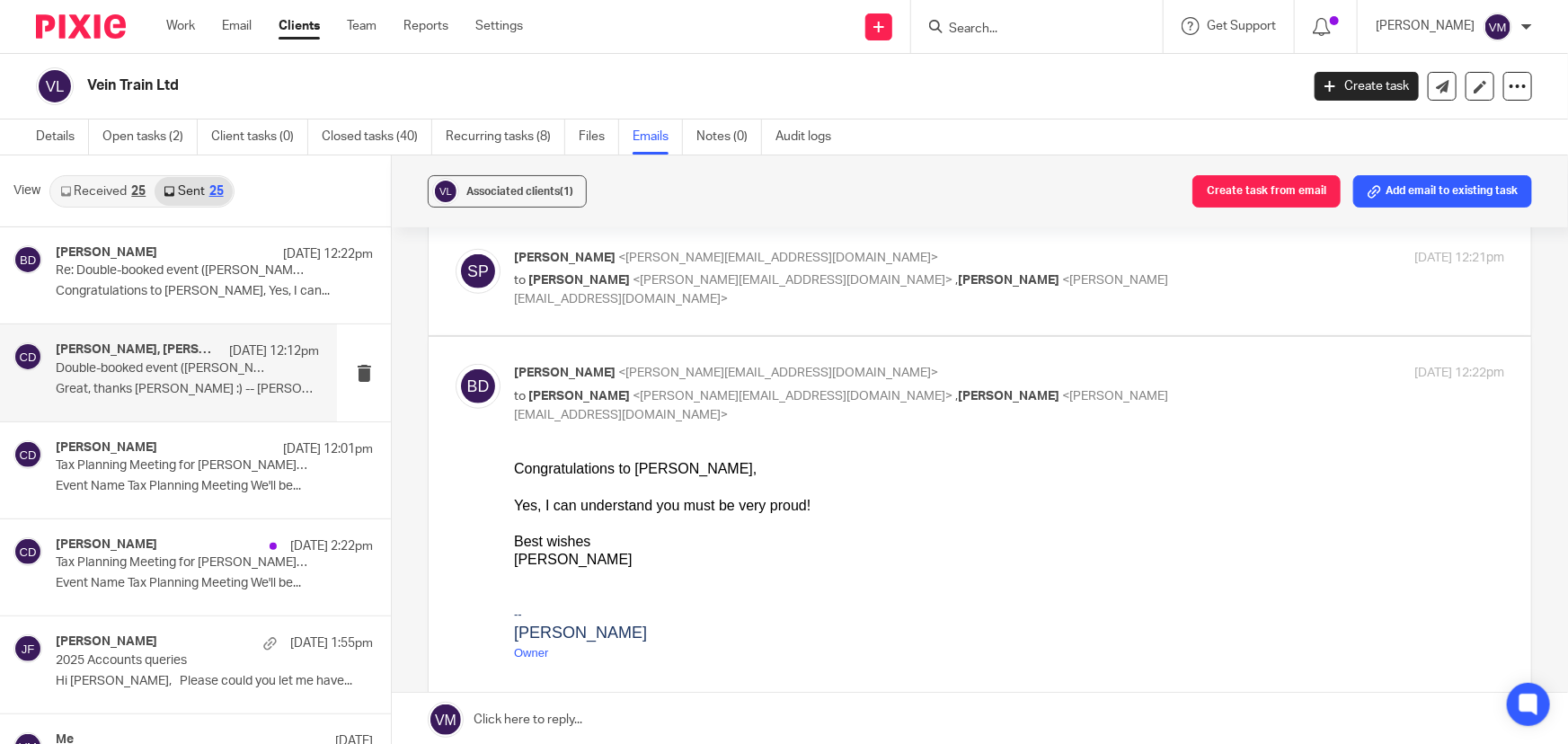
click at [456, 363] on input "checkbox" at bounding box center [455, 363] width 1 height 1
checkbox input "false"
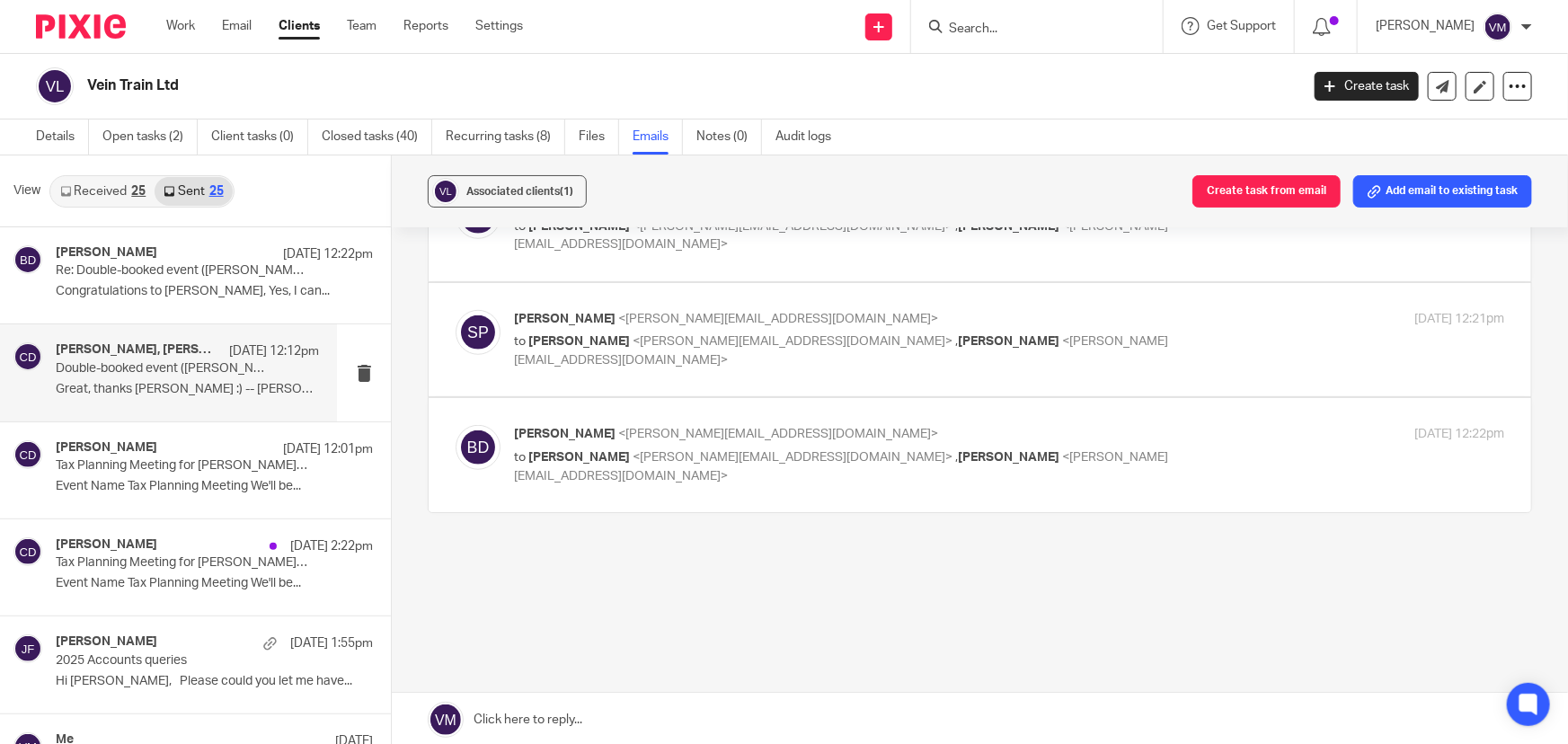
scroll to position [591, 0]
click at [85, 183] on link "Received 25" at bounding box center [102, 191] width 103 height 29
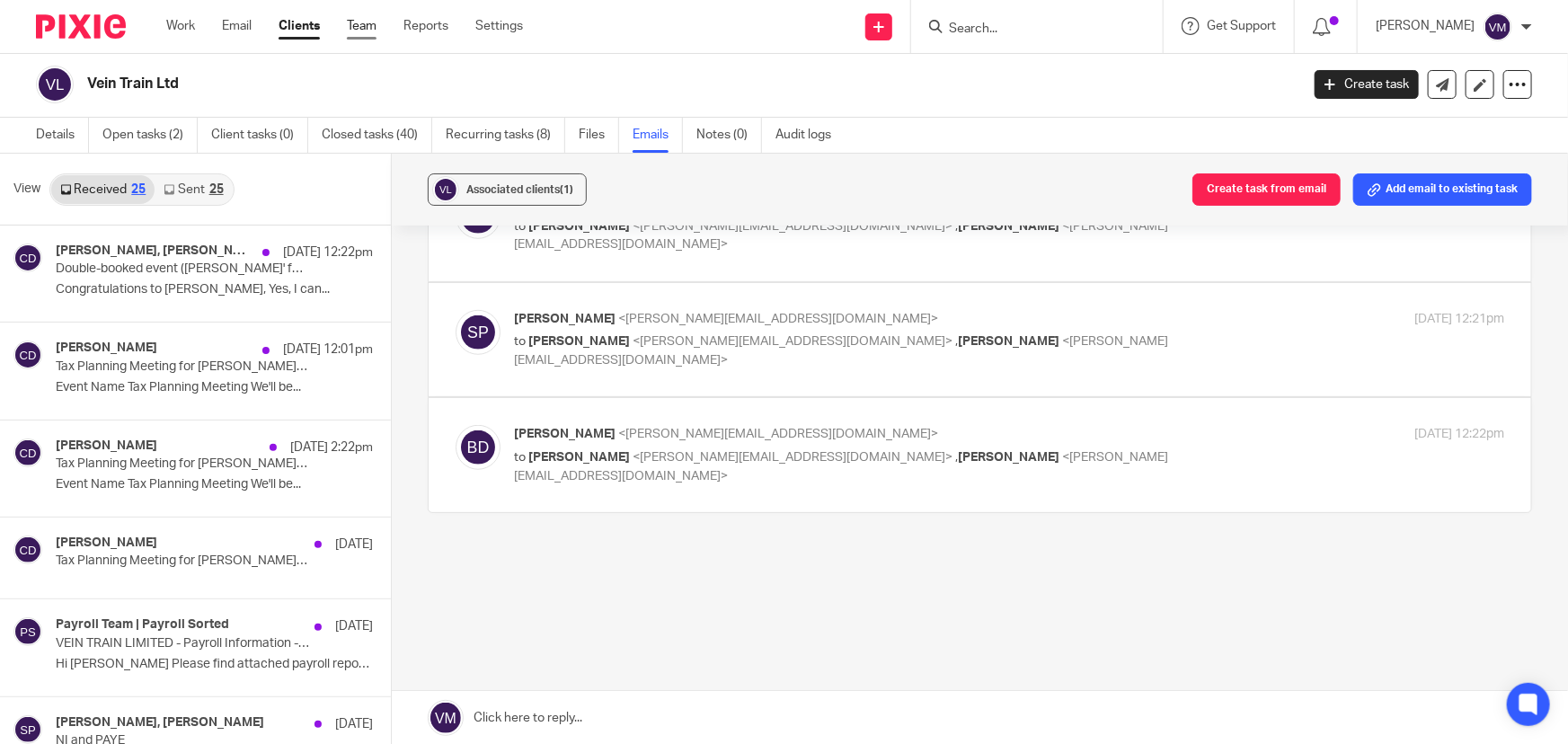
click at [361, 22] on link "Team" at bounding box center [362, 26] width 30 height 18
